Goal: Task Accomplishment & Management: Manage account settings

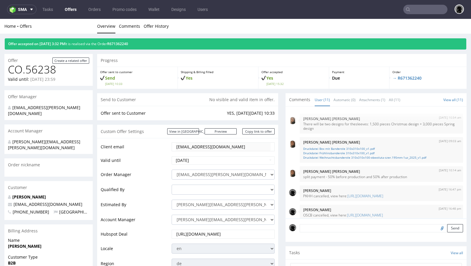
scroll to position [155, 0]
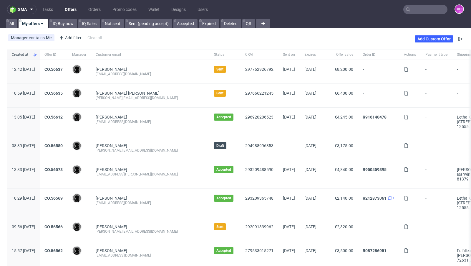
click at [216, 39] on div "Manager contains Me Add filter Hide filters Clear all Add Custom Offer" at bounding box center [235, 39] width 471 height 16
